Goal: Task Accomplishment & Management: Manage account settings

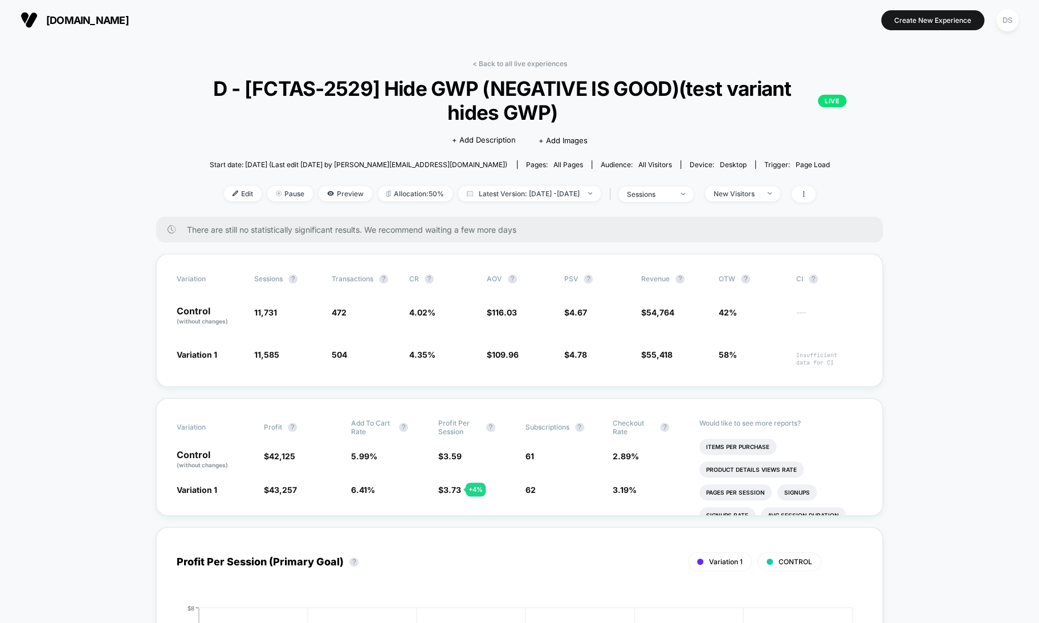
click at [510, 67] on div "< Back to all live experiences D - [FCTAS-2529] Hide GWP (NEGATIVE IS GOOD)(tes…" at bounding box center [519, 137] width 727 height 157
click at [510, 63] on link "< Back to all live experiences" at bounding box center [520, 63] width 95 height 9
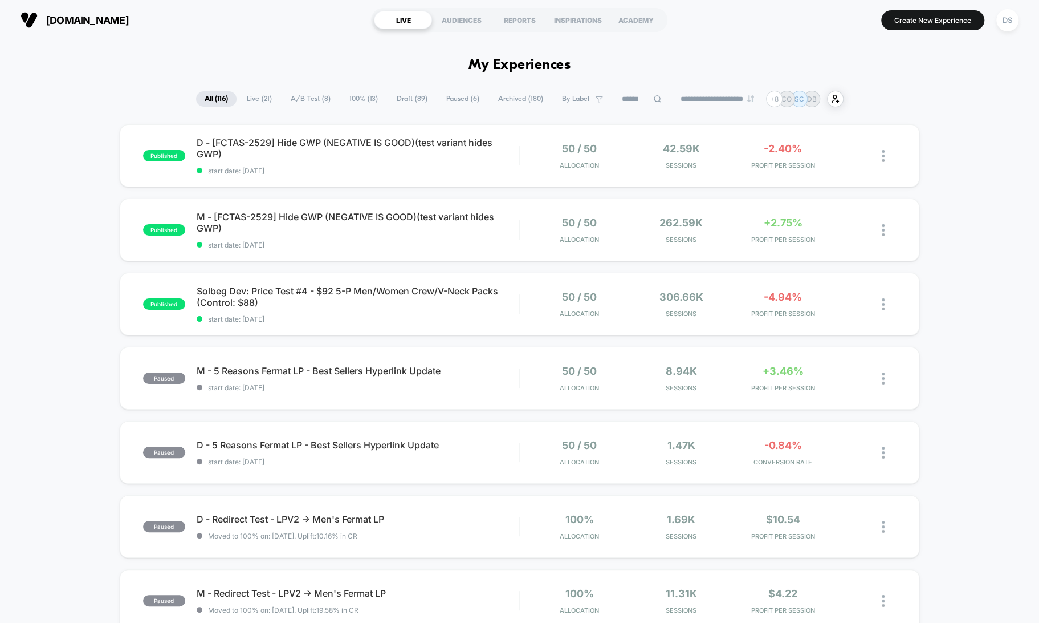
click at [999, 154] on div "published D - [FCTAS-2529] Hide GWP (NEGATIVE IS GOOD)(test variant hides GWP) …" at bounding box center [519, 591] width 1039 height 935
click at [465, 300] on span "Solbeg Dev: Price Test #4 - $92 5-P Men/Women Crew/V-Neck Packs (Control: $88) …" at bounding box center [358, 296] width 323 height 23
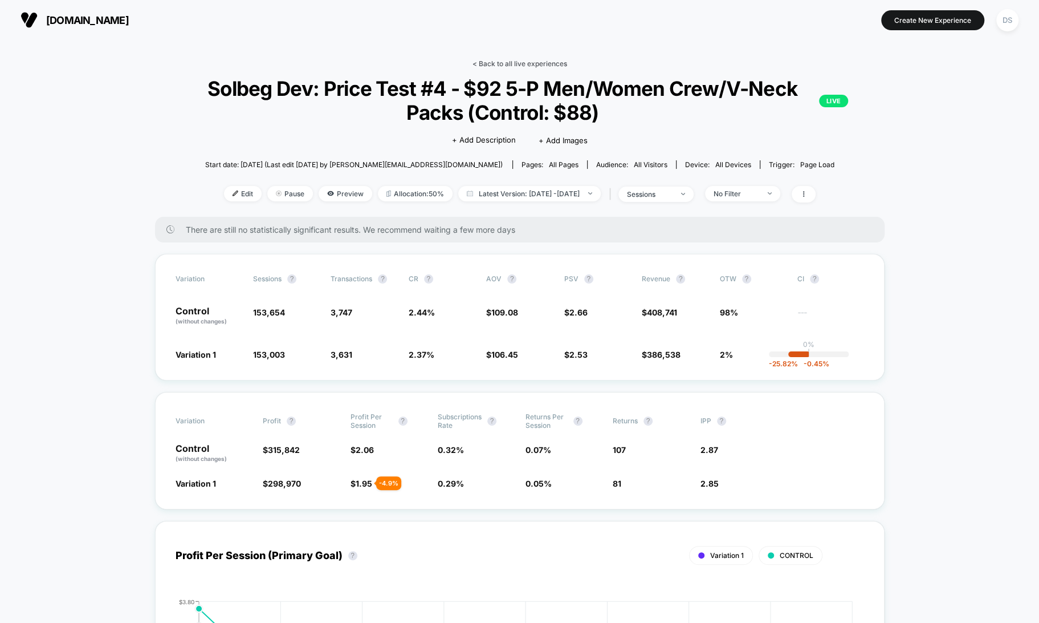
click at [487, 59] on link "< Back to all live experiences" at bounding box center [520, 63] width 95 height 9
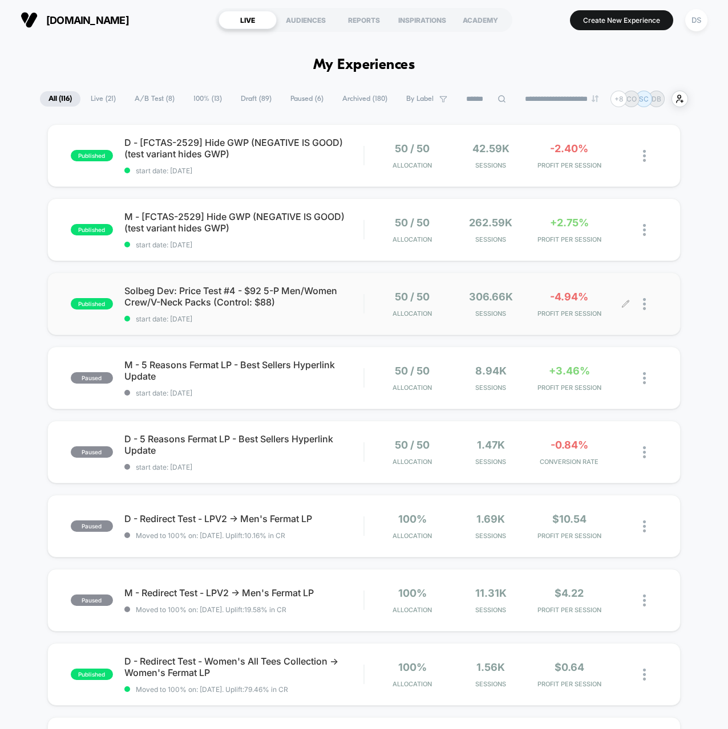
click at [617, 312] on div at bounding box center [618, 304] width 15 height 27
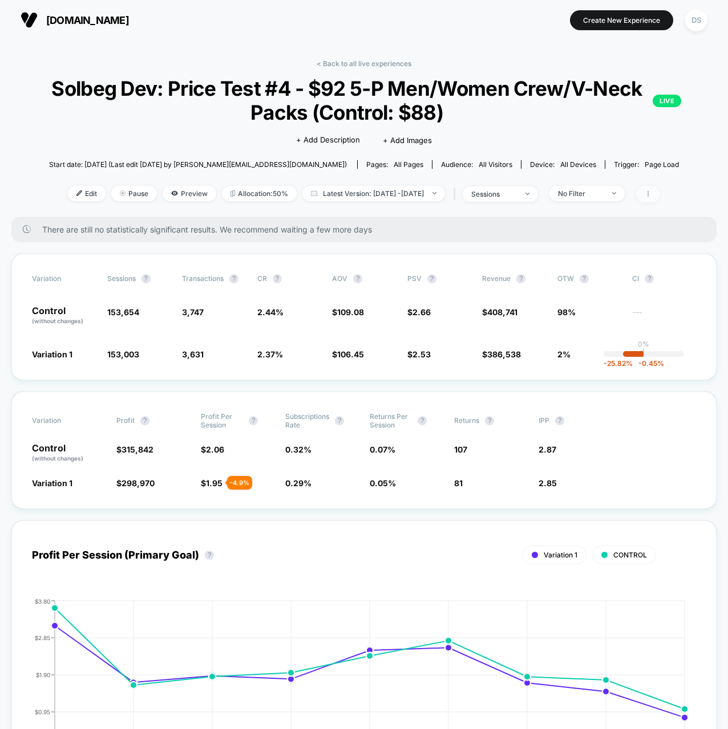
click at [651, 195] on icon at bounding box center [647, 193] width 7 height 7
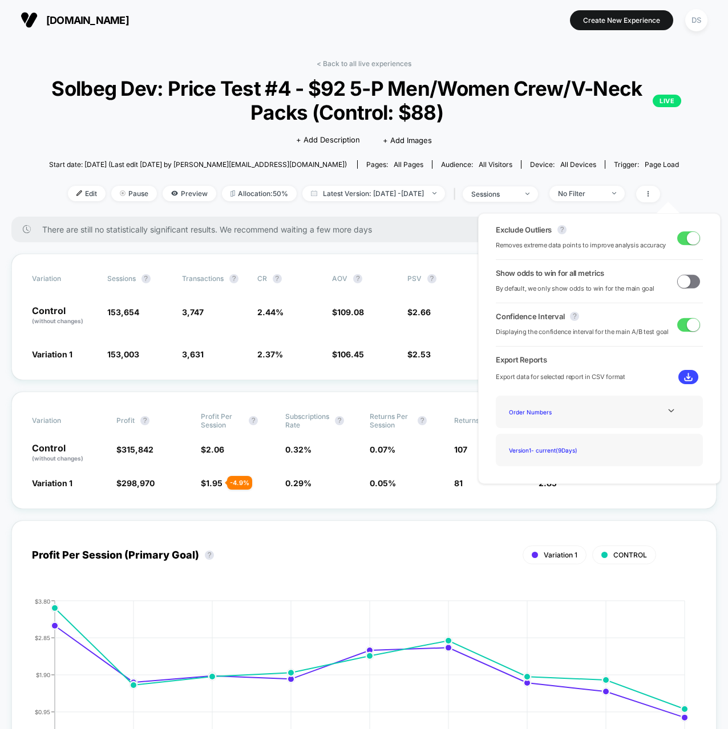
click at [681, 242] on span at bounding box center [688, 238] width 23 height 14
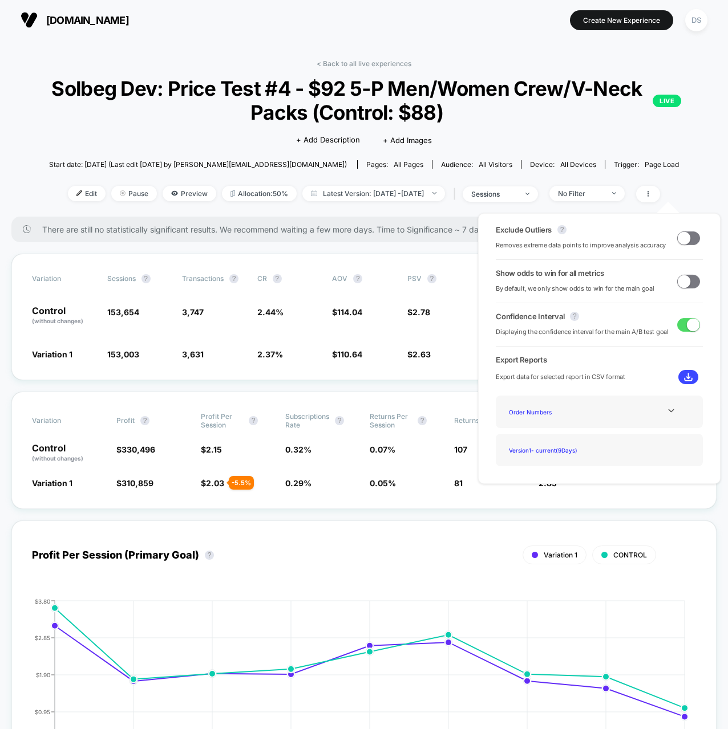
click at [681, 234] on span at bounding box center [683, 237] width 13 height 13
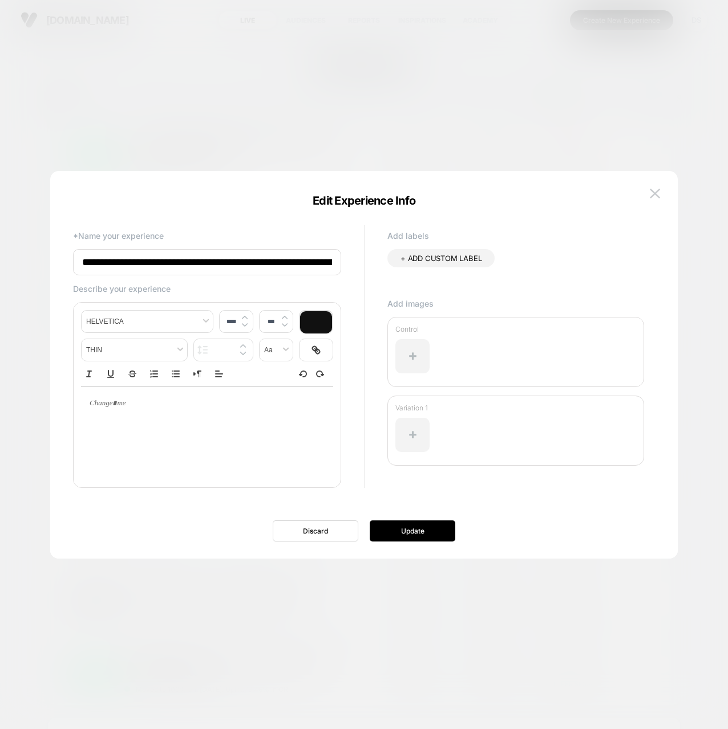
click at [435, 99] on div at bounding box center [364, 364] width 728 height 729
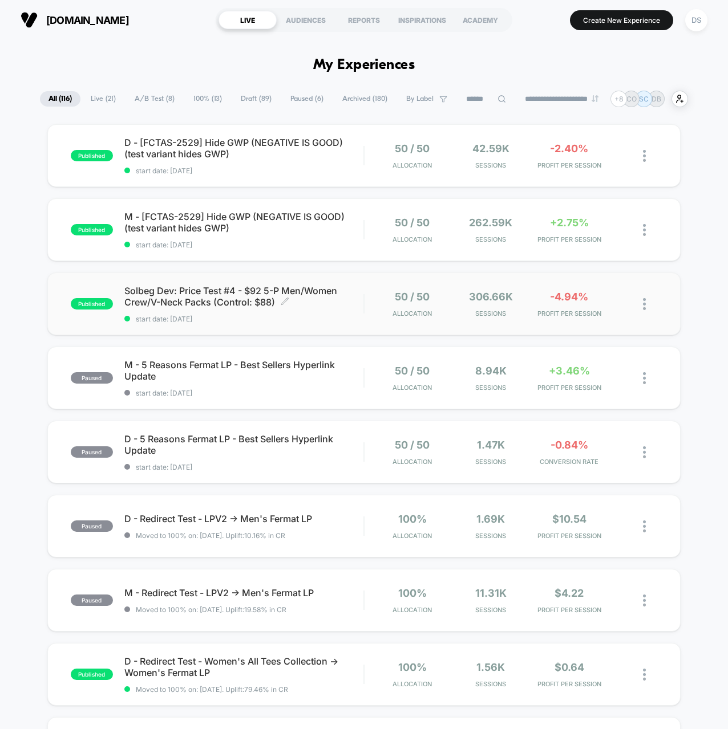
click at [385, 279] on div "published Solbeg Dev: Price Test #4 - $92 5-P Men/Women Crew/V-Neck Packs (Cont…" at bounding box center [363, 304] width 633 height 63
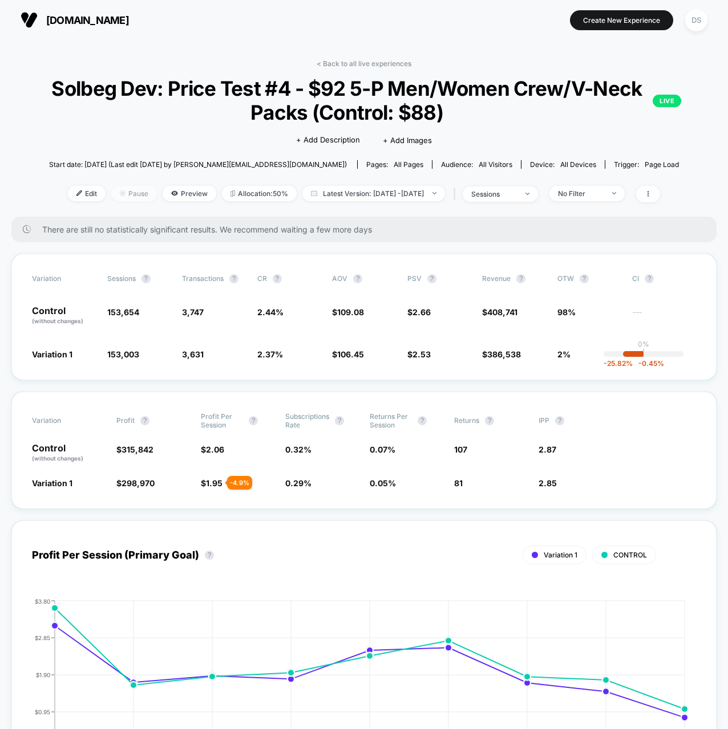
click at [121, 194] on span "Pause" at bounding box center [134, 193] width 46 height 15
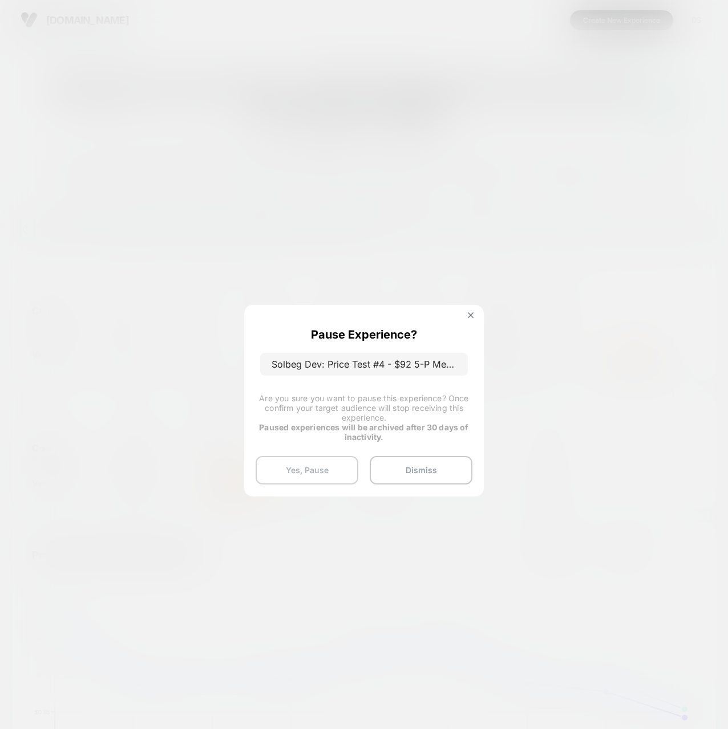
click at [355, 464] on button "Yes, Pause" at bounding box center [306, 470] width 103 height 29
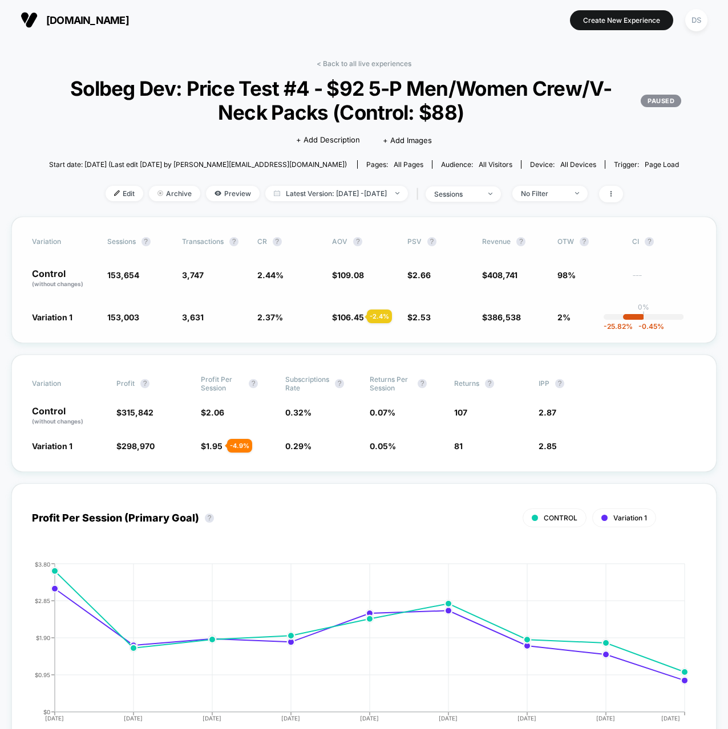
click at [353, 316] on span "106.45" at bounding box center [350, 317] width 27 height 10
click at [381, 59] on link "< Back to all live experiences" at bounding box center [363, 63] width 95 height 9
